Goal: Information Seeking & Learning: Learn about a topic

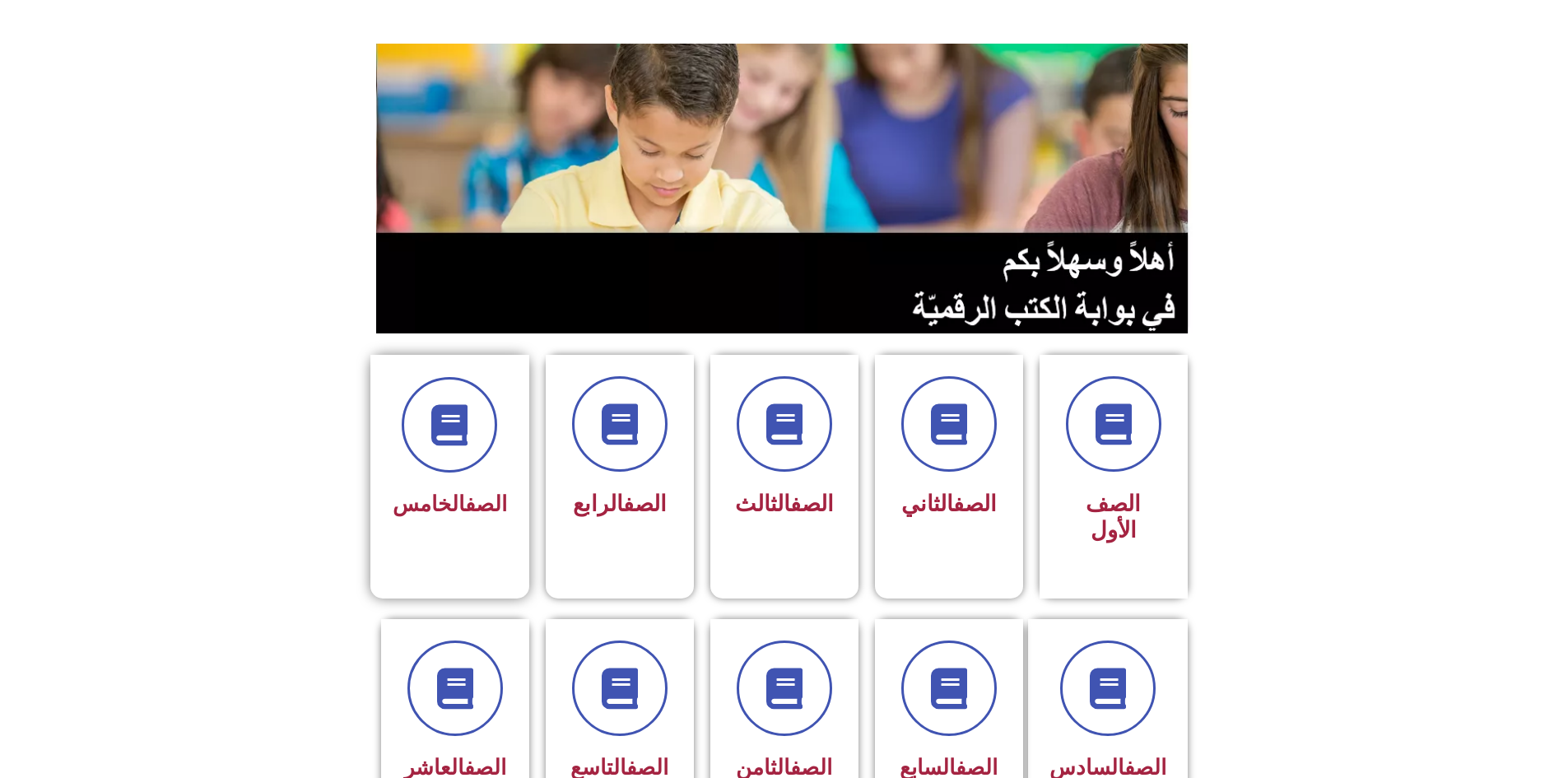
scroll to position [165, 0]
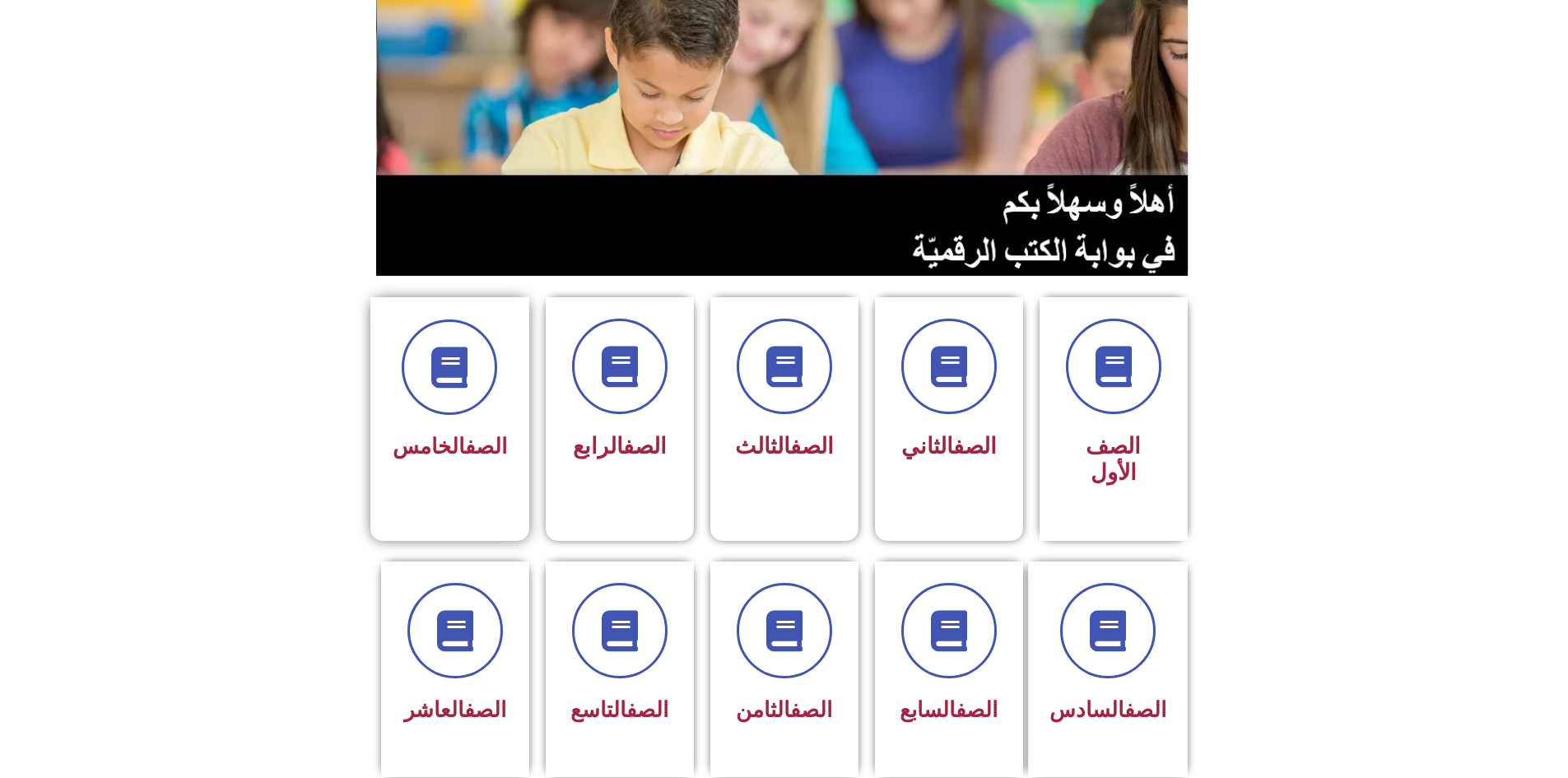
click at [495, 438] on div "الصف الخامس" at bounding box center [450, 405] width 159 height 217
click at [1138, 602] on span at bounding box center [1106, 632] width 106 height 106
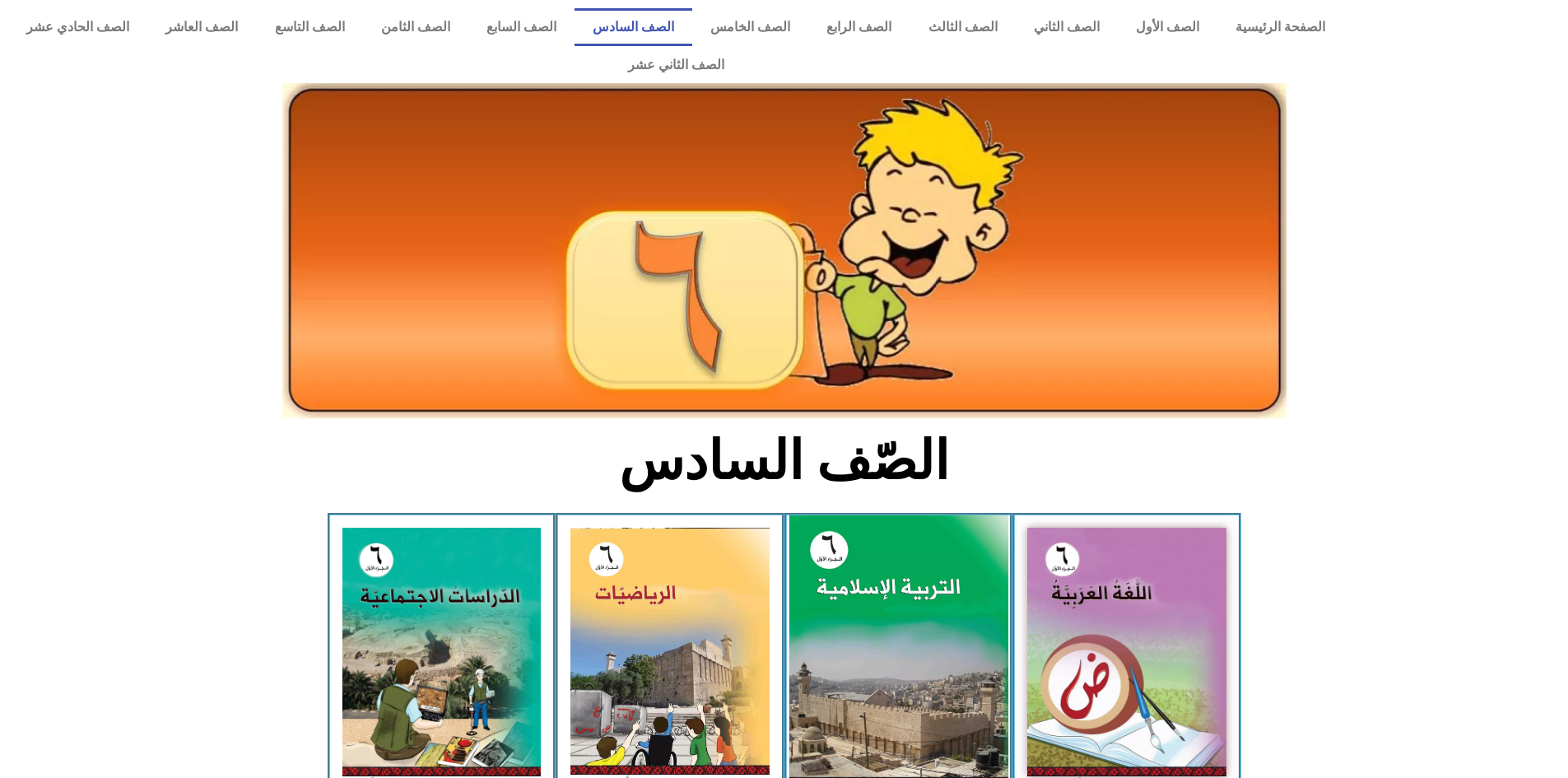
scroll to position [82, 0]
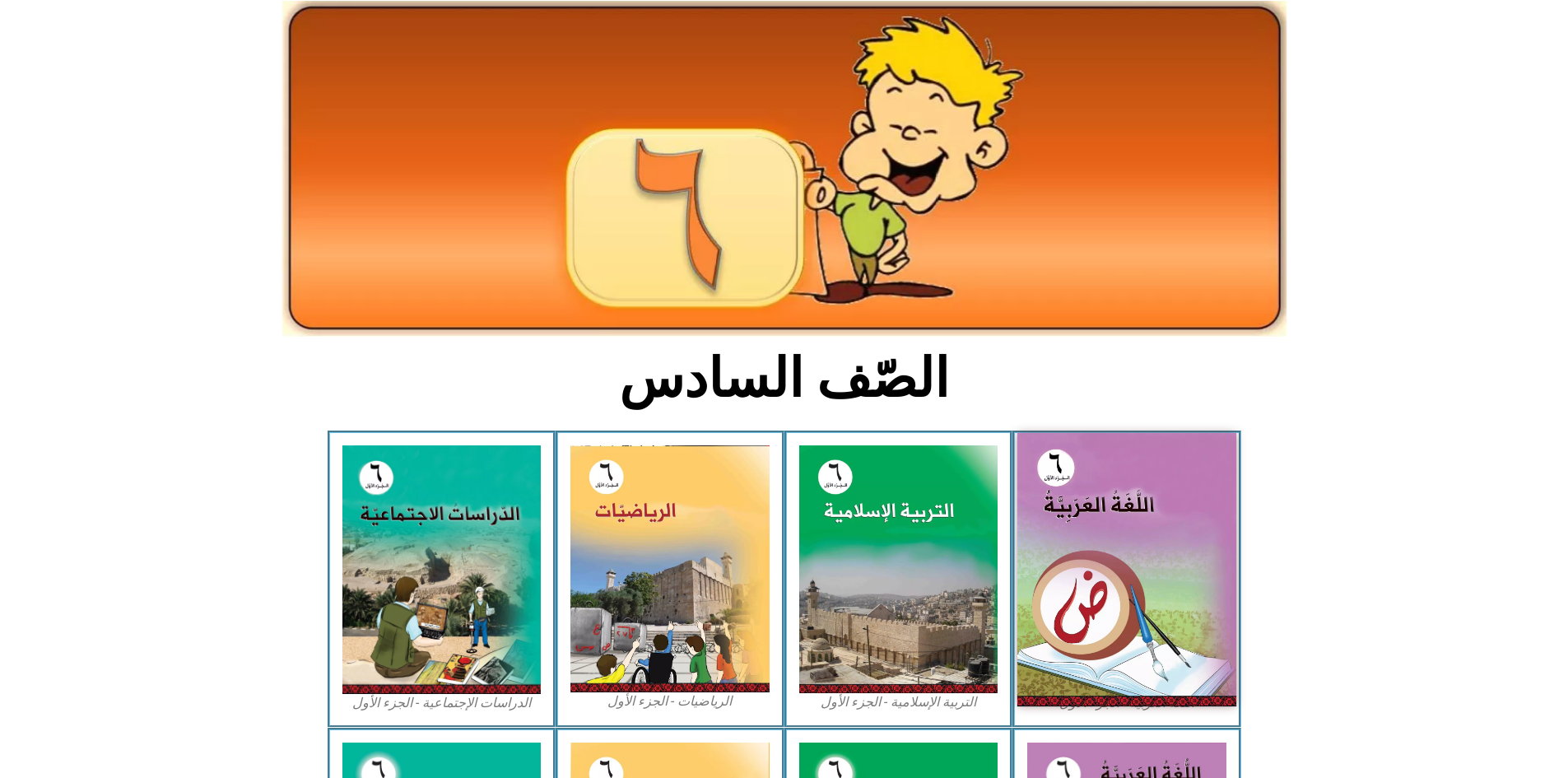
click at [1089, 522] on img at bounding box center [1127, 569] width 219 height 274
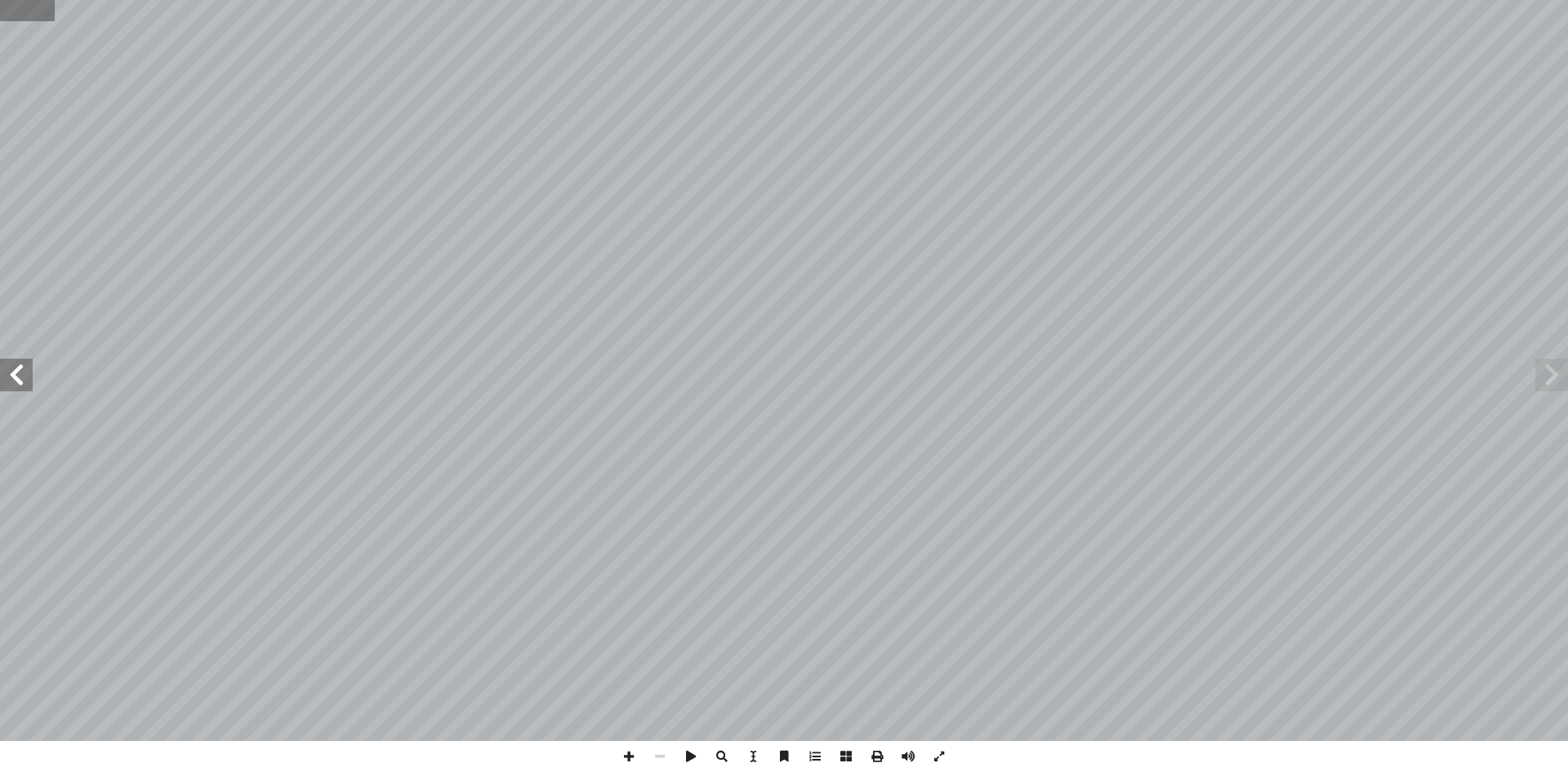
click at [15, 19] on input "text" at bounding box center [27, 11] width 55 height 21
type input "**"
click at [5, 373] on span at bounding box center [16, 375] width 33 height 33
click at [621, 760] on span at bounding box center [629, 757] width 31 height 31
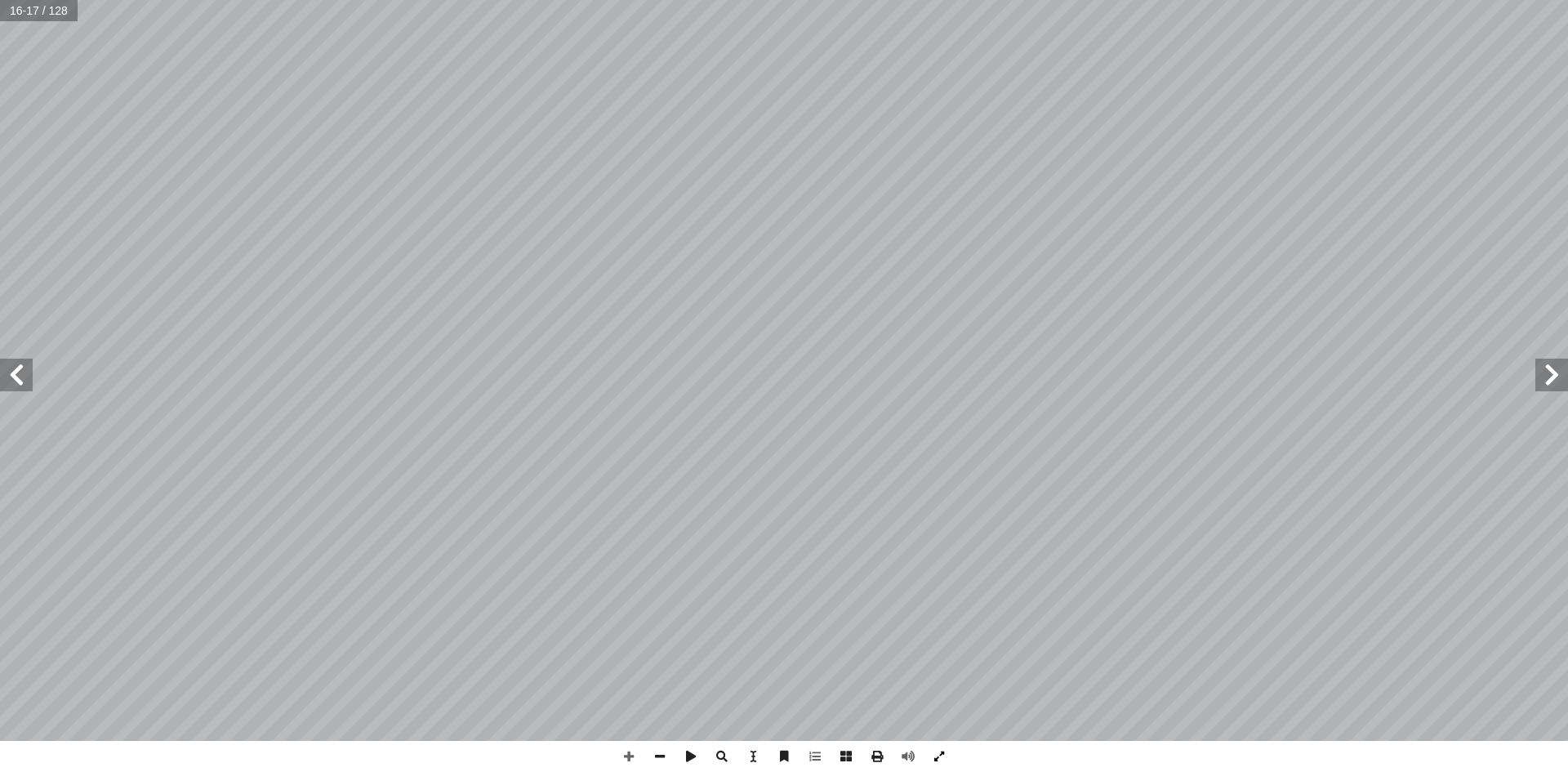
click at [939, 761] on span at bounding box center [939, 757] width 31 height 31
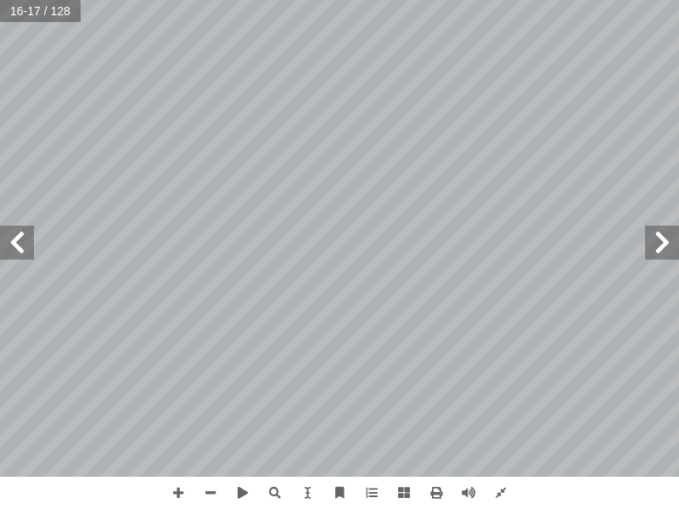
drag, startPoint x: 0, startPoint y: 508, endPoint x: 79, endPoint y: 508, distance: 78.9
click at [79, 508] on div "١٢ ُ لاء ْ م ِ إ ال� ِ ع ْ ط َ الق ُ ة َ ز ْ م َ ه َ و ِ ل ْ ص َ الو ُ ة َ ز ْ …" at bounding box center [339, 254] width 679 height 509
drag, startPoint x: 0, startPoint y: 508, endPoint x: 322, endPoint y: 508, distance: 322.5
click at [132, 508] on div "١٢ ُ لاء ْ م ِ إ ال� ِ ع ْ ط َ الق ُ ة َ ز ْ م َ ه َ و ِ ل ْ ص َ الو ُ ة َ ز ْ …" at bounding box center [339, 254] width 679 height 509
click at [26, 256] on span at bounding box center [17, 243] width 34 height 34
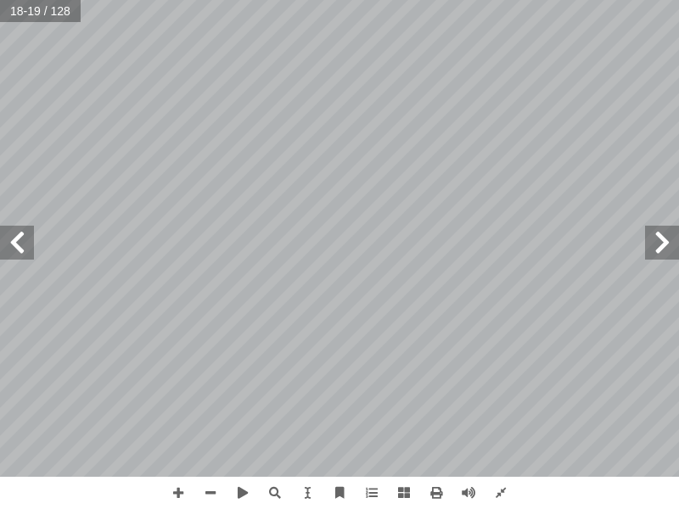
click at [301, 154] on div "١٤ َ ين َ ب ّ وتي َّ الص ِ مييز َّ الت ِ ة َ ريق َ لى ط إ ا ِ جوع ُّ الر ِ ب ِ …" at bounding box center [339, 254] width 679 height 509
